Goal: Information Seeking & Learning: Learn about a topic

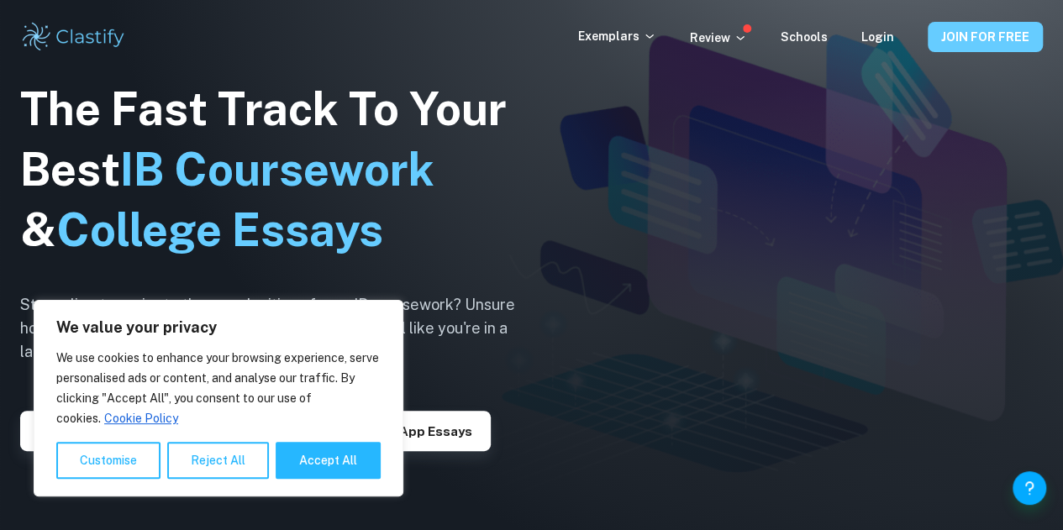
click at [980, 40] on button "JOIN FOR FREE" at bounding box center [985, 37] width 115 height 30
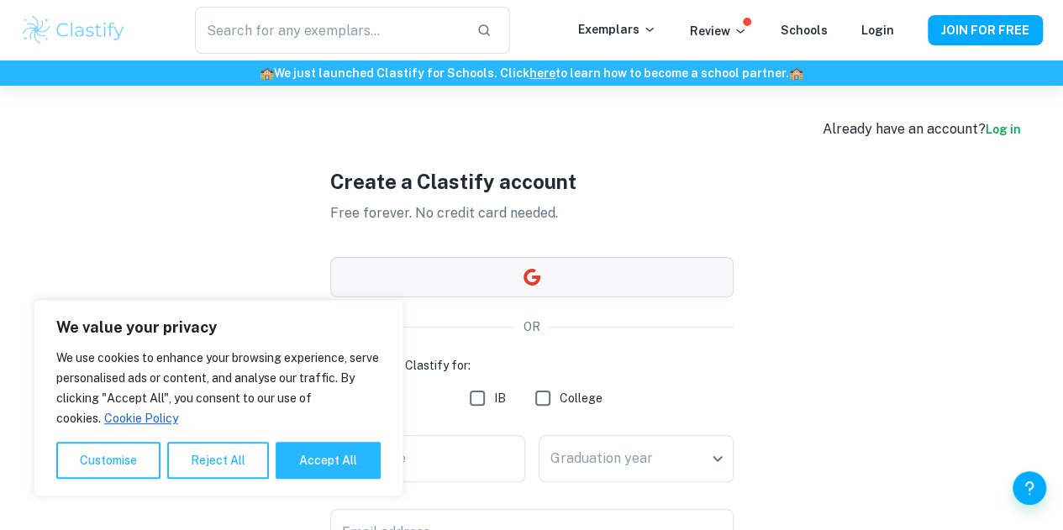
click at [546, 271] on button "button" at bounding box center [531, 277] width 403 height 40
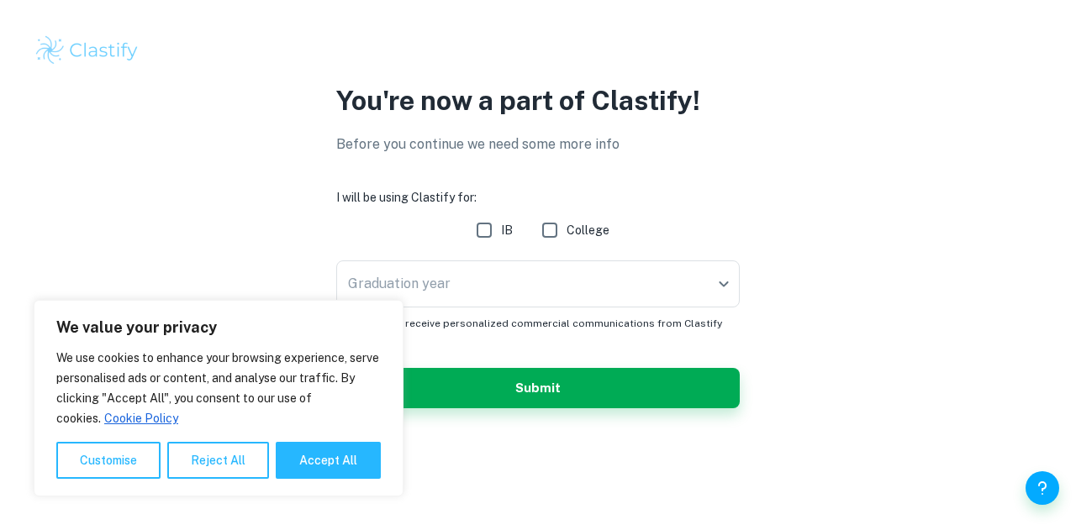
click at [429, 504] on div "You're now a part of Clastify! Before you continue we need some more info I wil…" at bounding box center [538, 254] width 1076 height 509
click at [230, 478] on button "Reject All" at bounding box center [218, 460] width 102 height 37
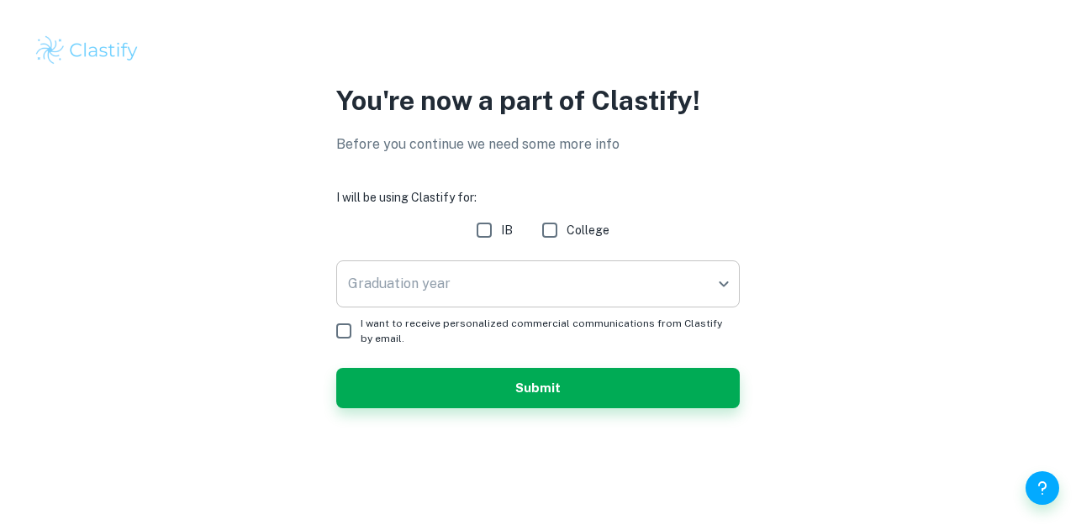
click at [472, 270] on body "We value your privacy We use cookies to enhance your browsing experience, serve…" at bounding box center [538, 265] width 1076 height 530
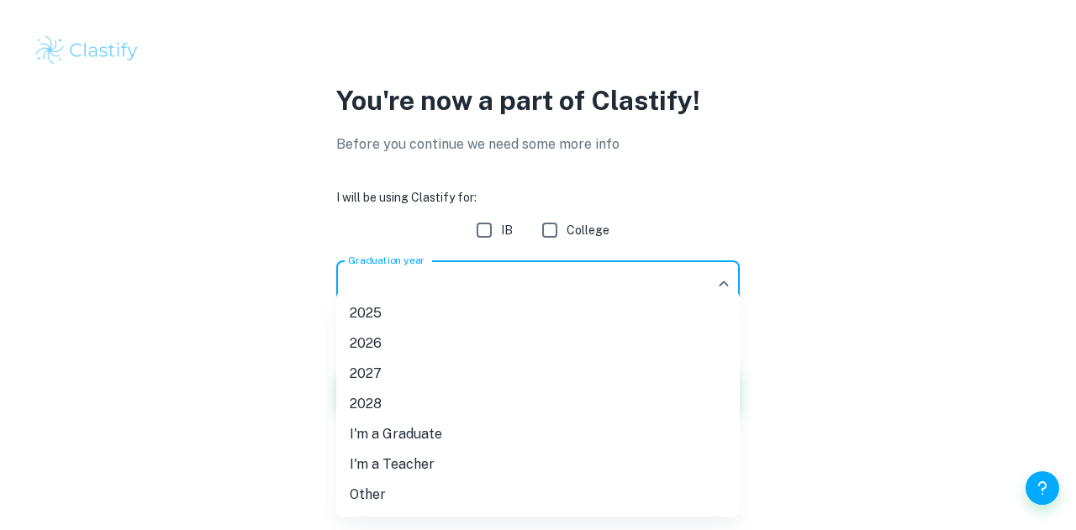
click at [429, 344] on li "2026" at bounding box center [537, 344] width 403 height 30
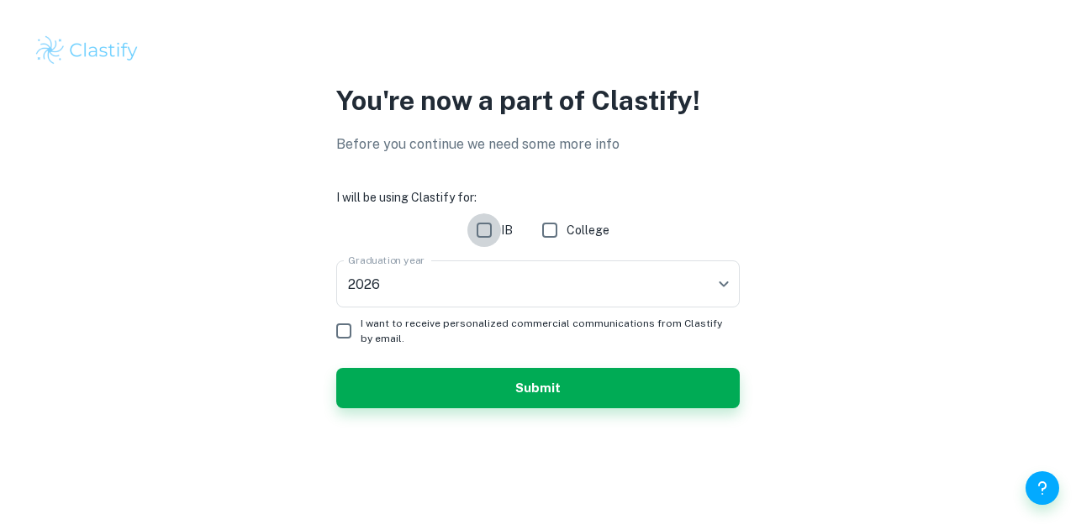
click at [495, 235] on input "IB" at bounding box center [484, 230] width 34 height 34
checkbox input "true"
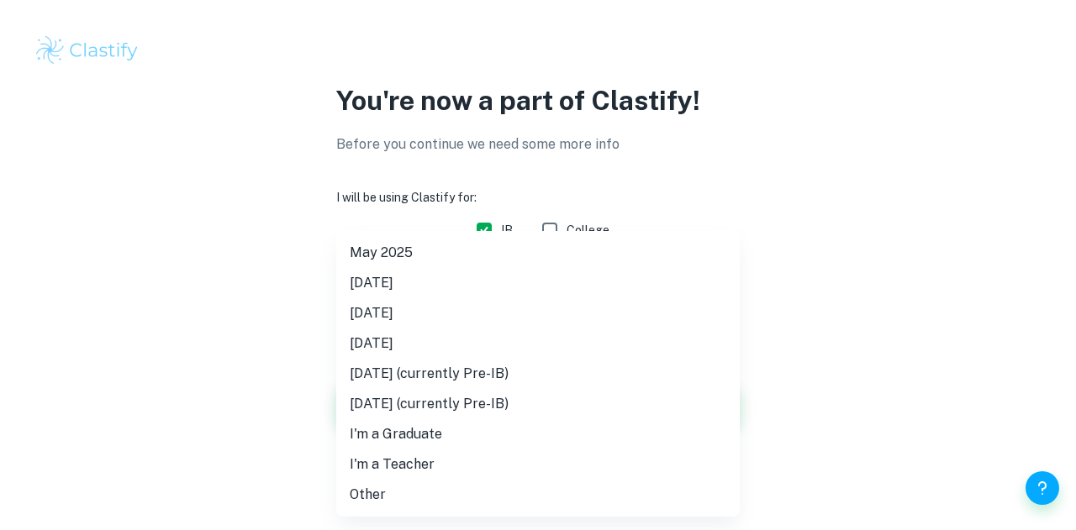
click at [405, 266] on body "We value your privacy We use cookies to enhance your browsing experience, serve…" at bounding box center [538, 265] width 1076 height 530
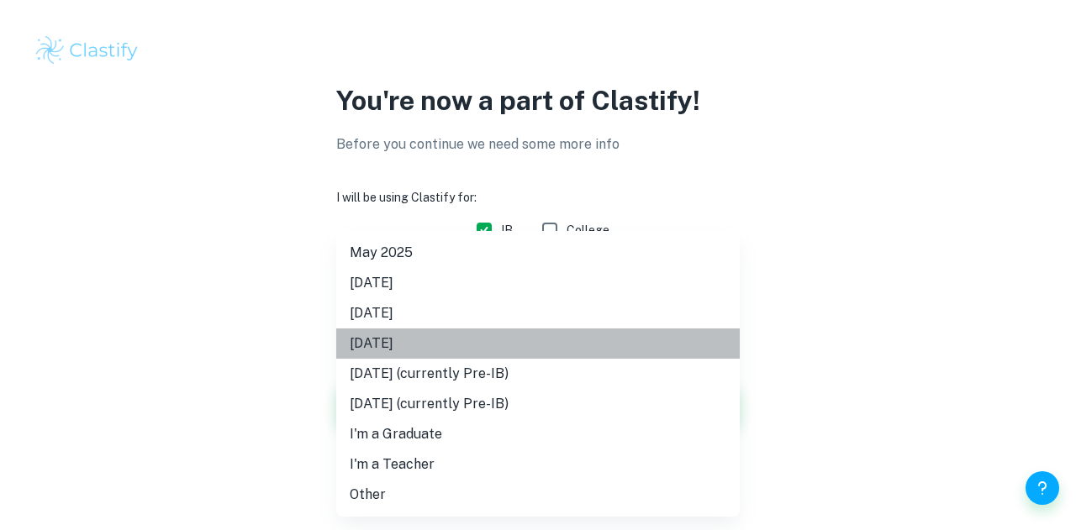
click at [422, 340] on li "[DATE]" at bounding box center [537, 344] width 403 height 30
type input "N26"
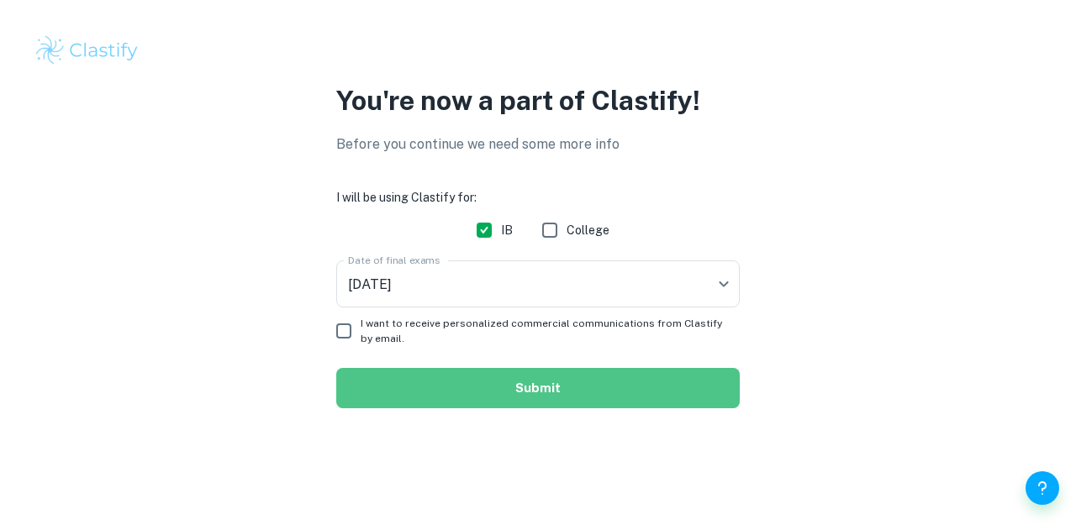
click at [521, 387] on button "Submit" at bounding box center [537, 388] width 403 height 40
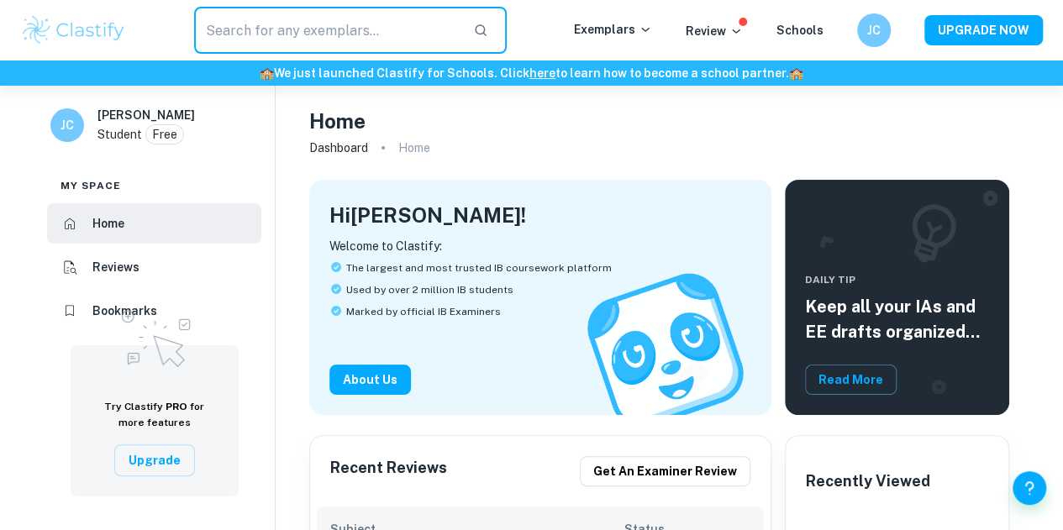
click at [387, 41] on input "text" at bounding box center [327, 30] width 266 height 47
type input "TOK"
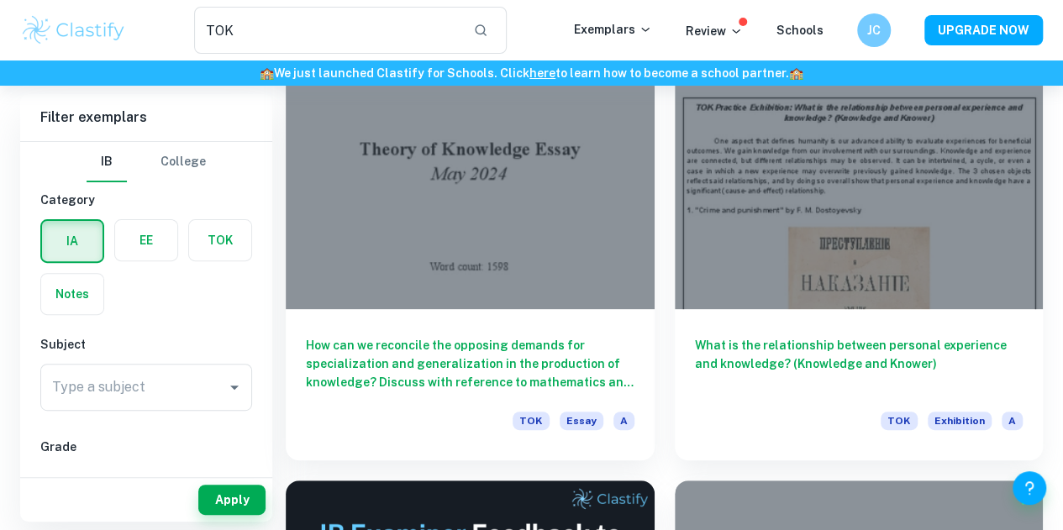
scroll to position [151, 0]
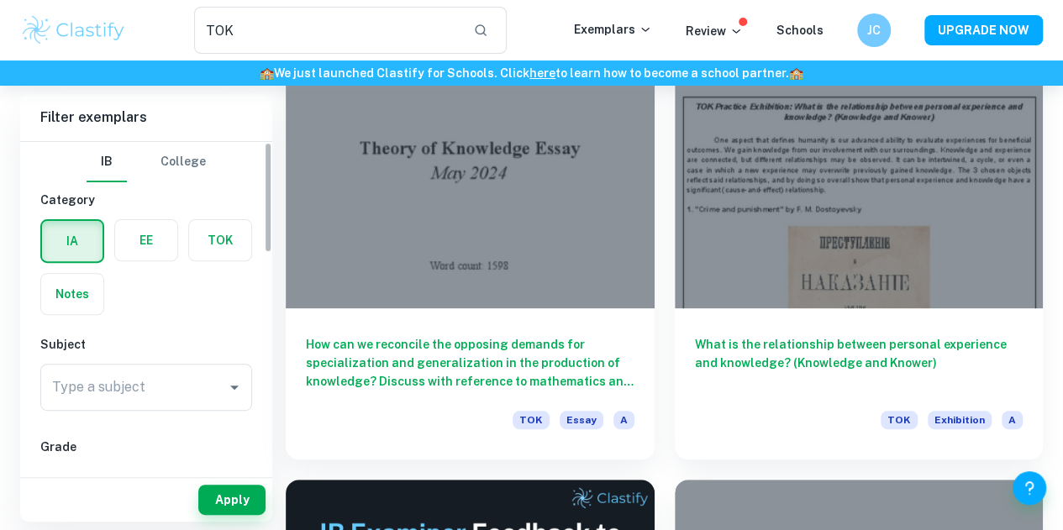
click at [246, 245] on label "button" at bounding box center [220, 240] width 62 height 40
click at [0, 0] on input "radio" at bounding box center [0, 0] width 0 height 0
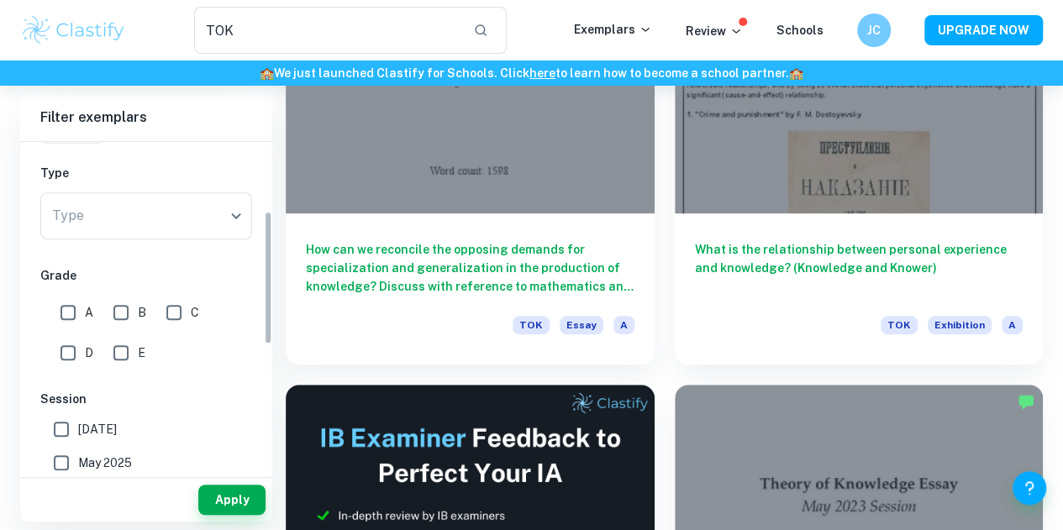
scroll to position [174, 0]
click at [127, 349] on input "E" at bounding box center [121, 351] width 34 height 34
checkbox input "true"
click at [232, 492] on button "Apply" at bounding box center [231, 500] width 67 height 30
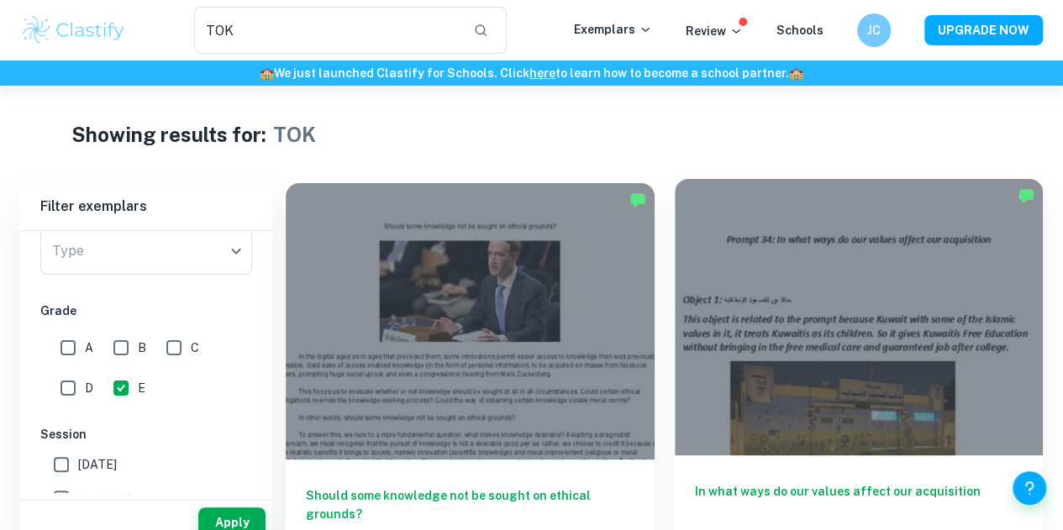
scroll to position [28, 0]
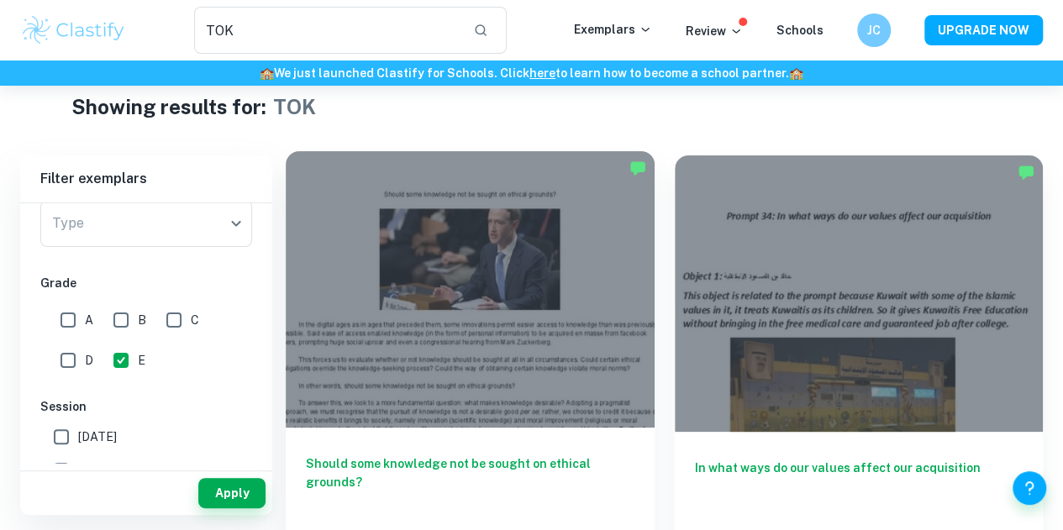
click at [445, 315] on div at bounding box center [470, 289] width 369 height 276
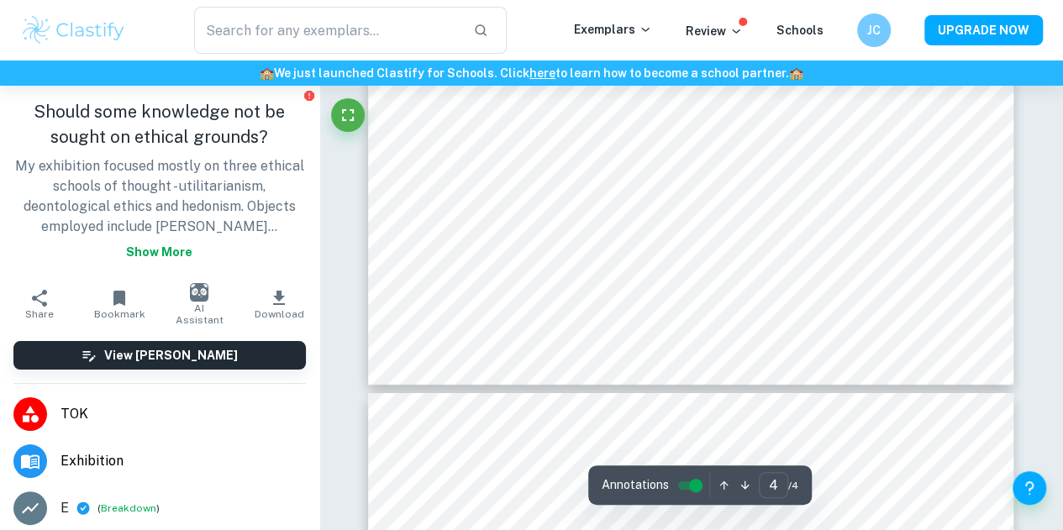
type input "3"
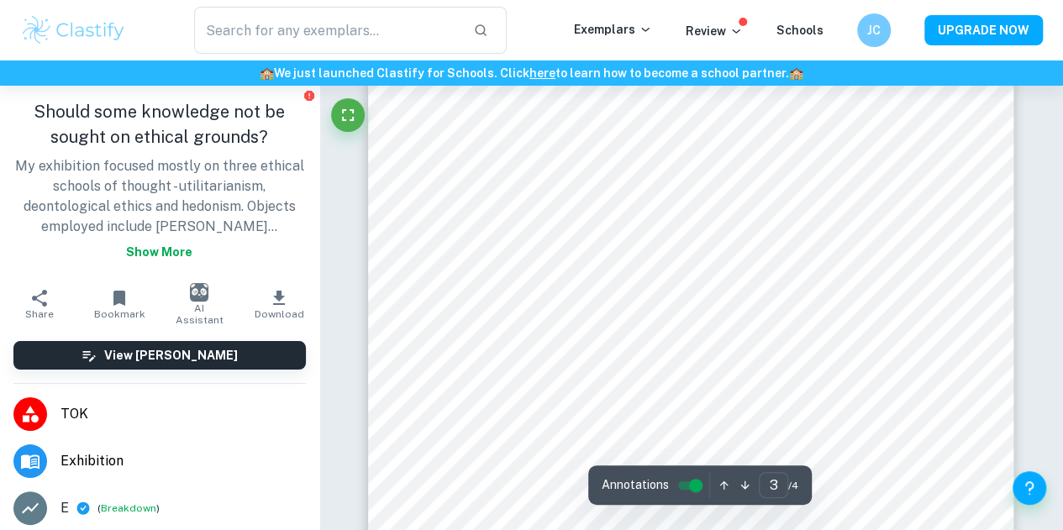
scroll to position [2217, 0]
type input "TOK"
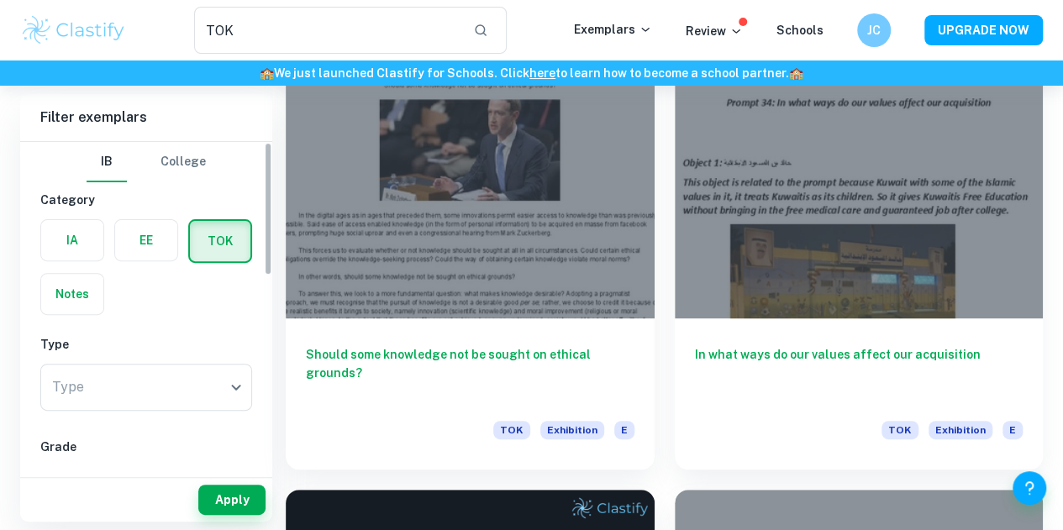
scroll to position [5, 0]
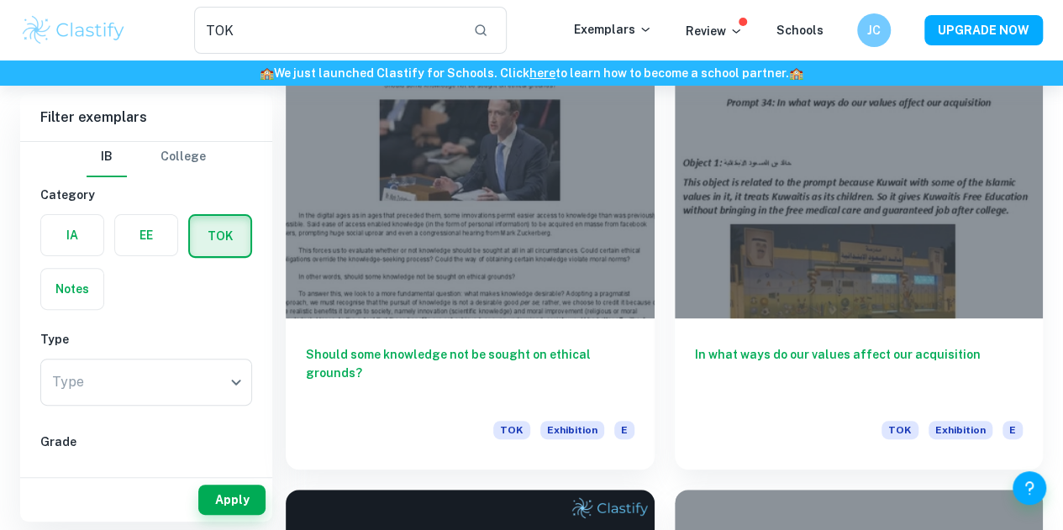
click at [163, 233] on label "button" at bounding box center [146, 235] width 62 height 40
click at [0, 0] on input "radio" at bounding box center [0, 0] width 0 height 0
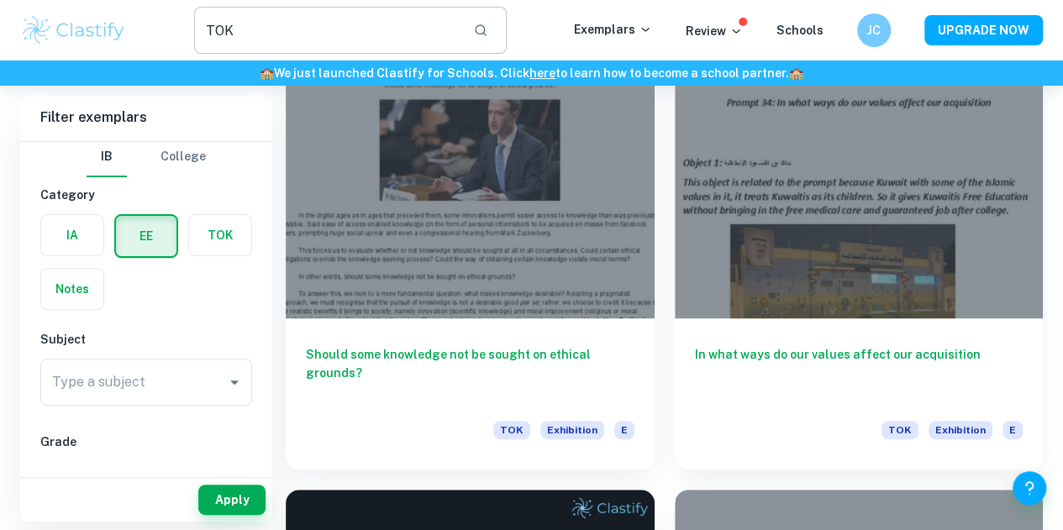
click at [429, 40] on input "TOK" at bounding box center [327, 30] width 266 height 47
click at [227, 491] on button "Apply" at bounding box center [231, 500] width 67 height 30
type input "TOK"
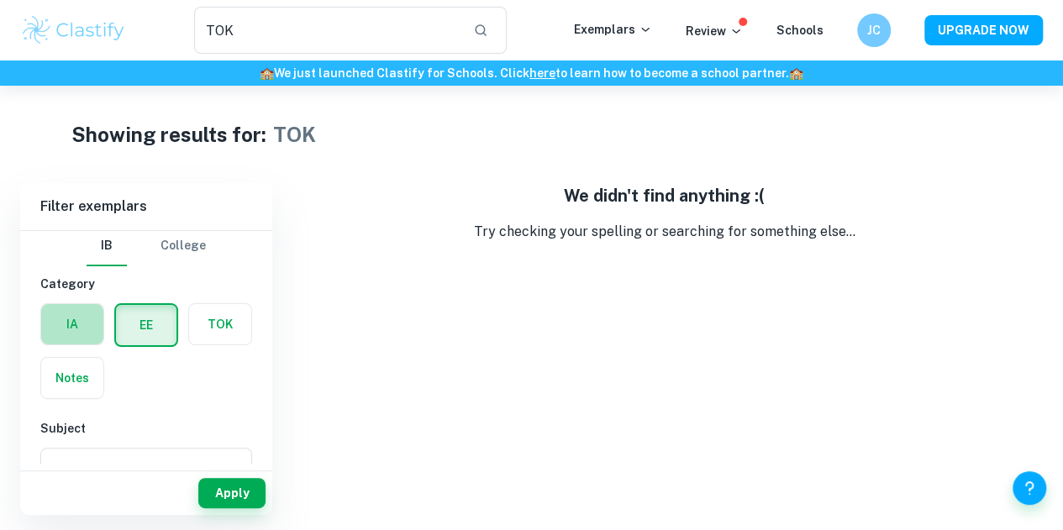
click at [92, 327] on label "button" at bounding box center [72, 324] width 62 height 40
click at [0, 0] on input "radio" at bounding box center [0, 0] width 0 height 0
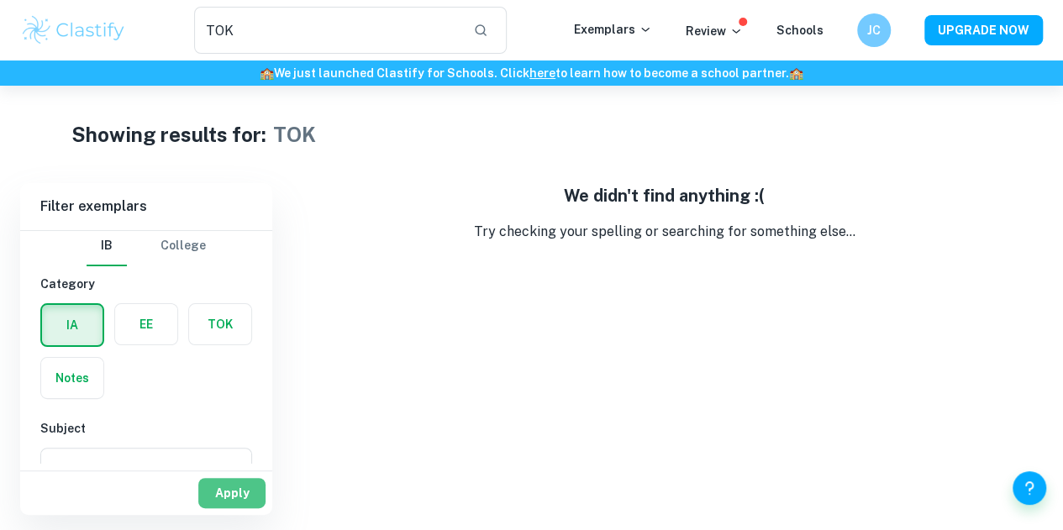
click at [245, 492] on button "Apply" at bounding box center [231, 493] width 67 height 30
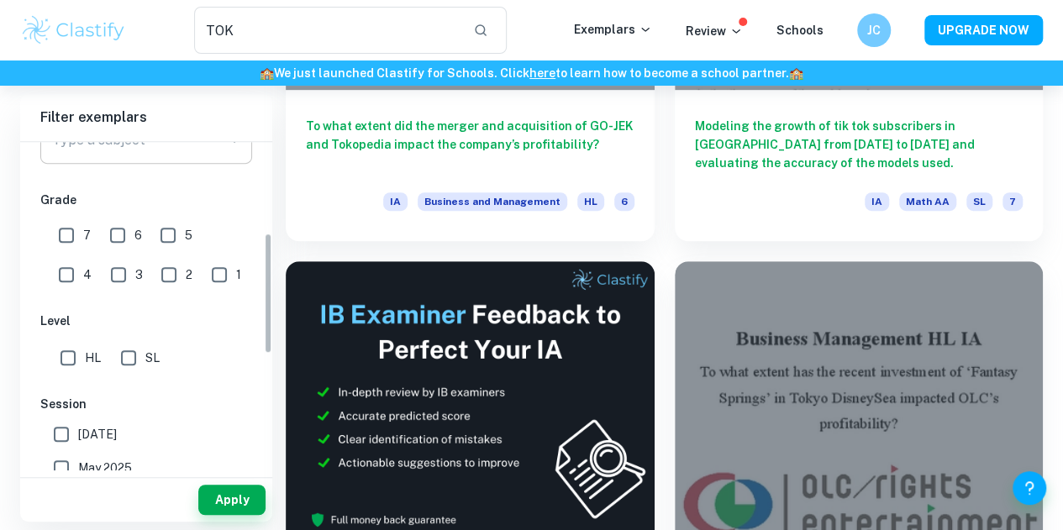
scroll to position [246, 0]
click at [203, 285] on input "1" at bounding box center [220, 276] width 34 height 34
checkbox input "true"
click at [250, 502] on button "Apply" at bounding box center [231, 500] width 67 height 30
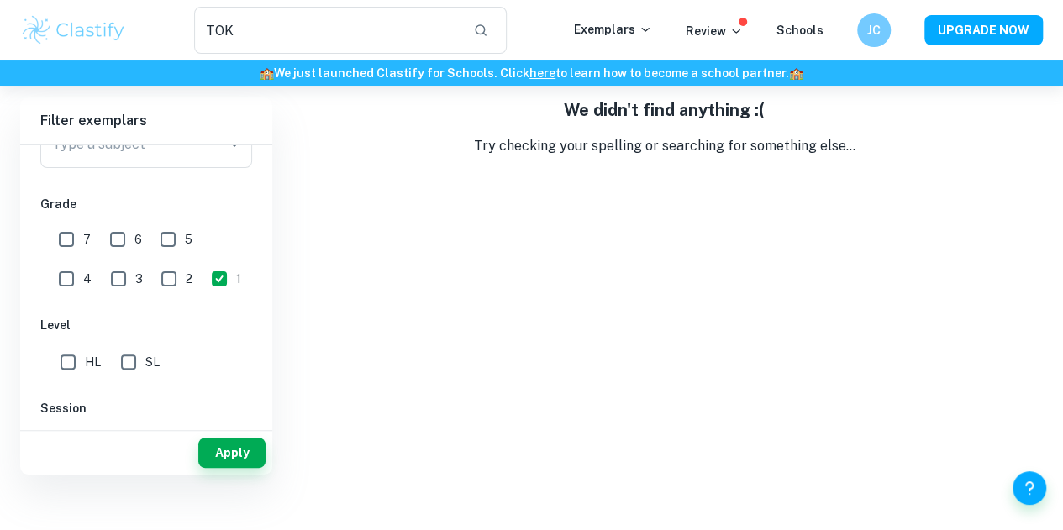
scroll to position [44, 0]
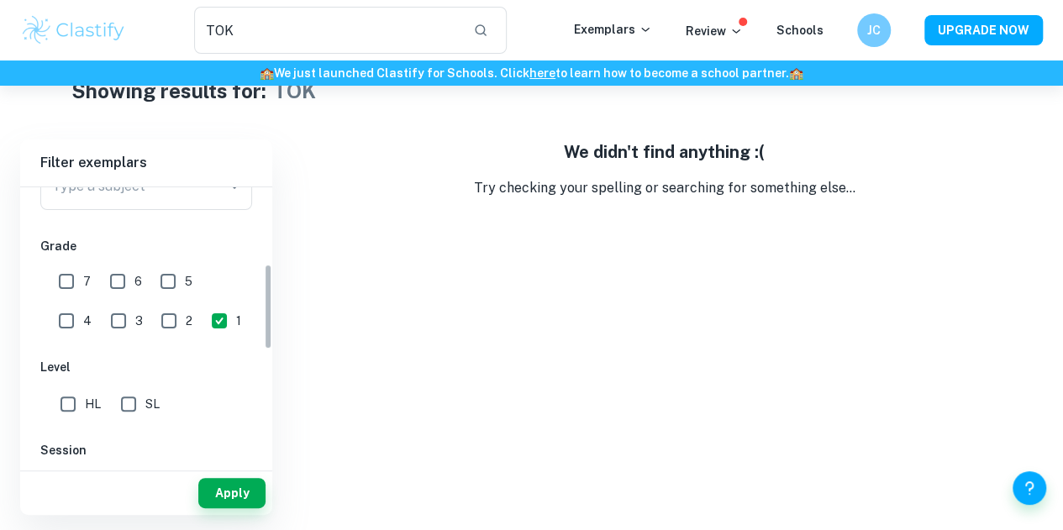
click at [152, 325] on input "2" at bounding box center [169, 321] width 34 height 34
checkbox input "true"
click at [222, 503] on button "Apply" at bounding box center [231, 493] width 67 height 30
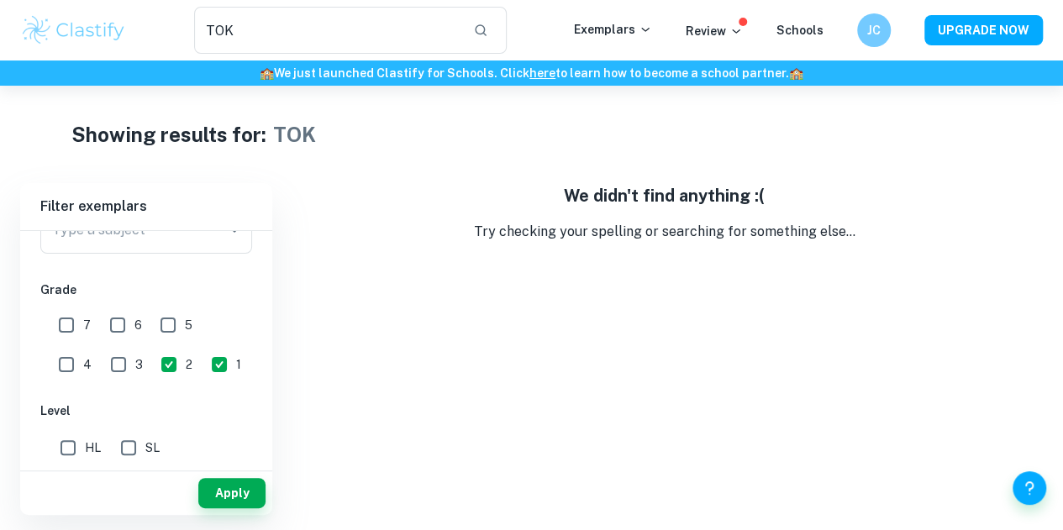
click at [135, 371] on span "3" at bounding box center [139, 364] width 8 height 18
click at [102, 371] on input "3" at bounding box center [119, 365] width 34 height 34
checkbox input "true"
click at [234, 497] on button "Apply" at bounding box center [231, 493] width 67 height 30
click at [83, 348] on input "4" at bounding box center [67, 365] width 34 height 34
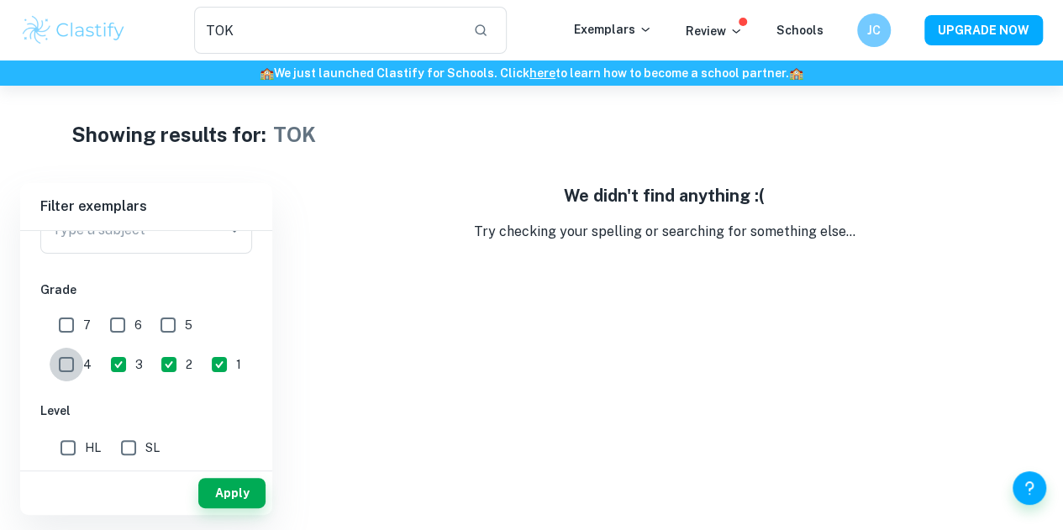
checkbox input "true"
click at [246, 466] on div "Apply" at bounding box center [146, 489] width 252 height 51
click at [237, 482] on button "Apply" at bounding box center [231, 493] width 67 height 30
click at [165, 323] on input "5" at bounding box center [168, 325] width 34 height 34
checkbox input "true"
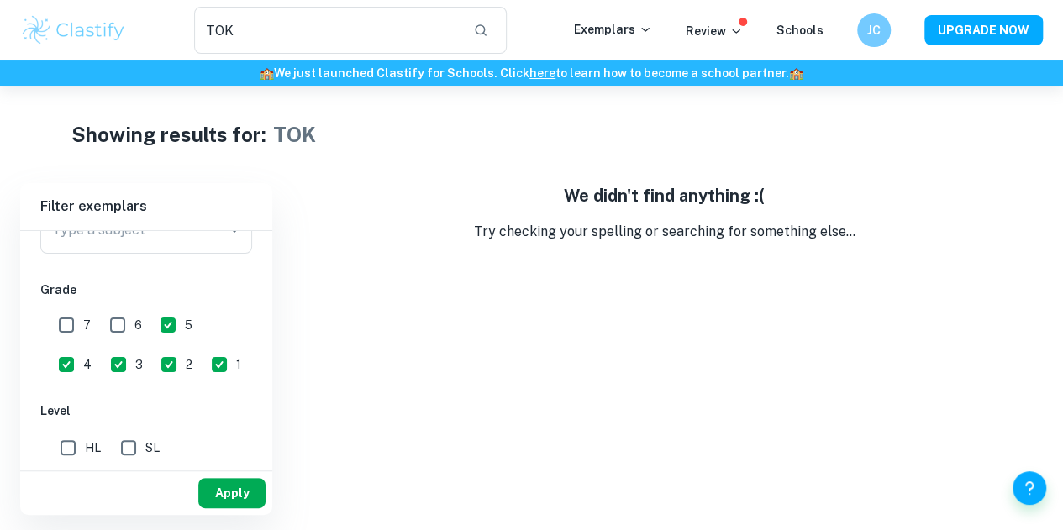
click at [217, 492] on button "Apply" at bounding box center [231, 493] width 67 height 30
click at [123, 312] on input "6" at bounding box center [118, 325] width 34 height 34
checkbox input "true"
click at [227, 465] on div "Apply" at bounding box center [146, 489] width 252 height 51
click at [239, 497] on button "Apply" at bounding box center [231, 493] width 67 height 30
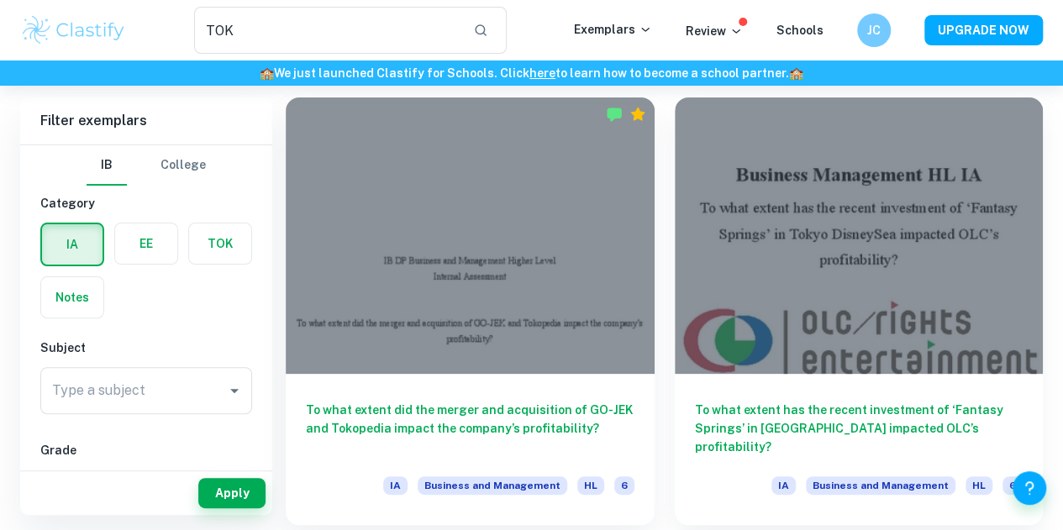
click at [157, 251] on label "button" at bounding box center [146, 244] width 62 height 40
click at [0, 0] on input "radio" at bounding box center [0, 0] width 0 height 0
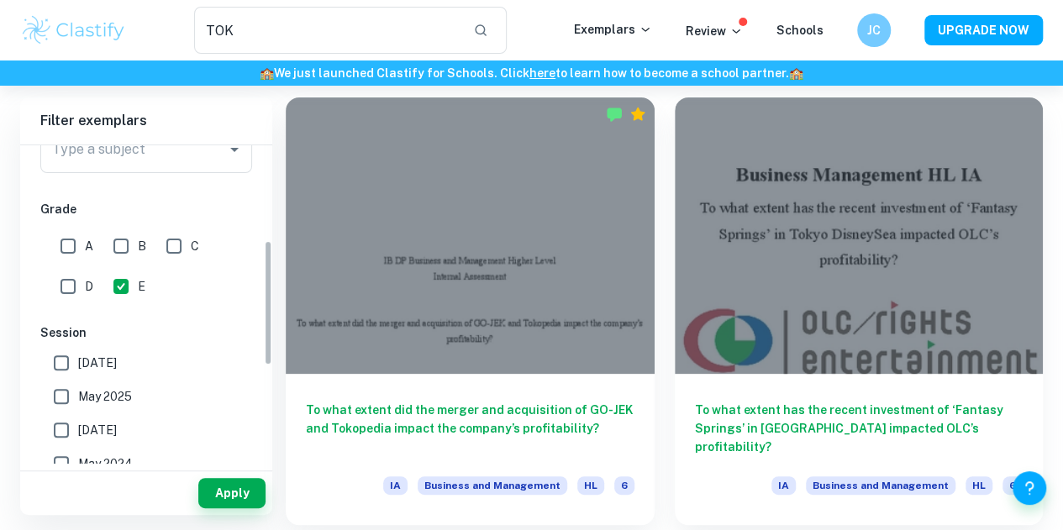
scroll to position [242, 0]
click at [229, 497] on button "Apply" at bounding box center [231, 493] width 67 height 30
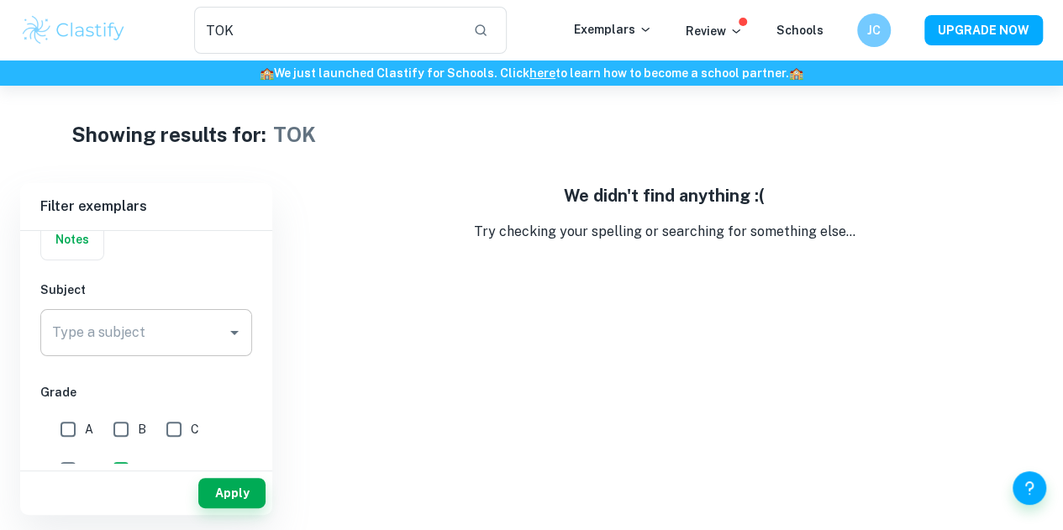
scroll to position [153, 0]
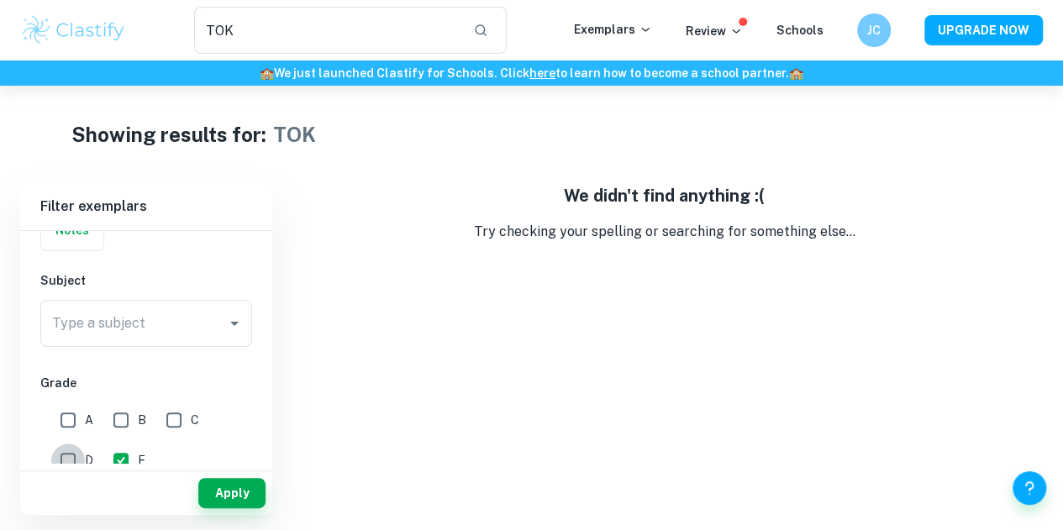
click at [77, 451] on input "D" at bounding box center [68, 461] width 34 height 34
checkbox input "true"
click at [230, 488] on button "Apply" at bounding box center [231, 493] width 67 height 30
click at [179, 424] on input "C" at bounding box center [174, 420] width 34 height 34
checkbox input "true"
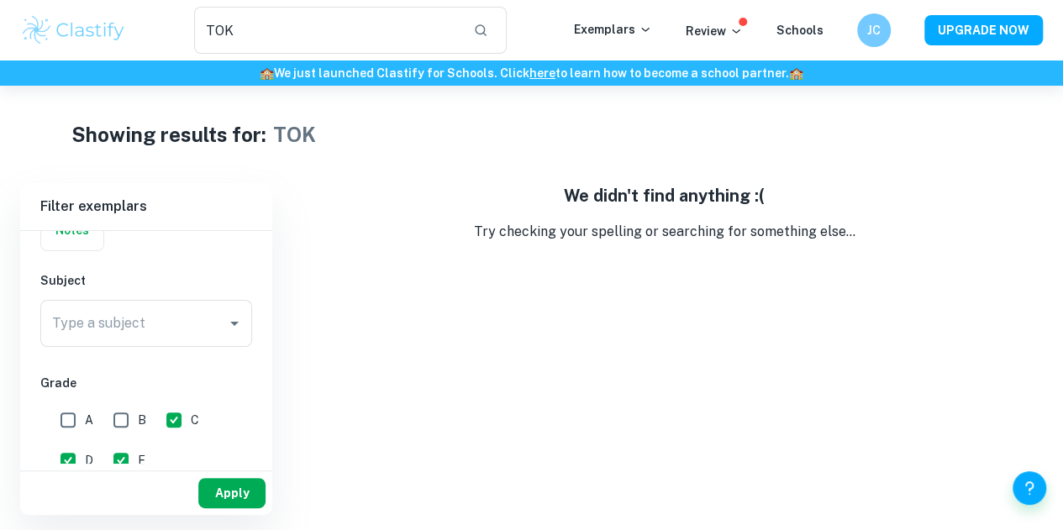
click at [237, 496] on button "Apply" at bounding box center [231, 493] width 67 height 30
click at [134, 423] on input "B" at bounding box center [121, 420] width 34 height 34
checkbox input "true"
click at [200, 492] on button "Apply" at bounding box center [231, 493] width 67 height 30
